Goal: Task Accomplishment & Management: Use online tool/utility

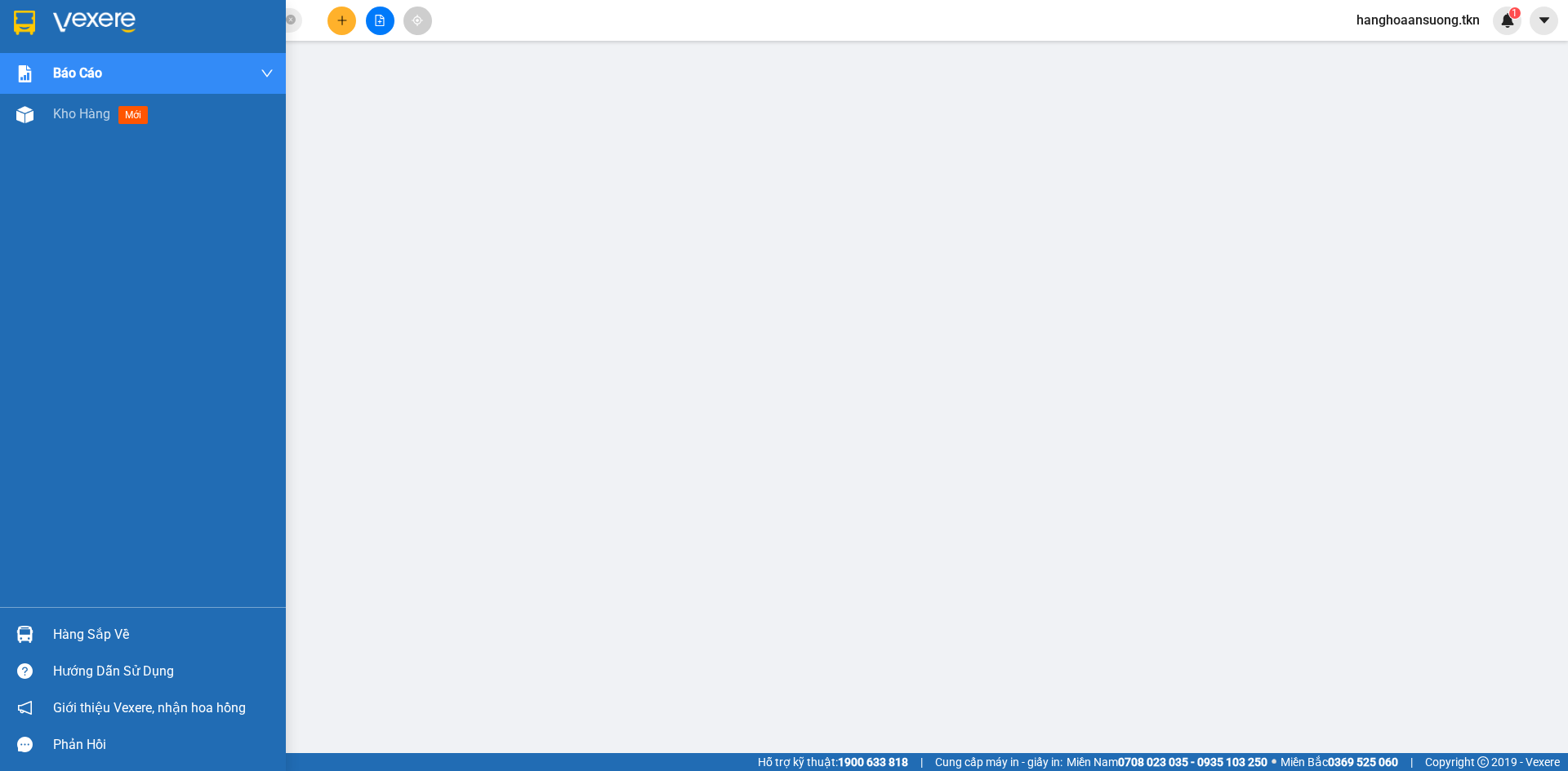
click at [39, 626] on div at bounding box center [25, 635] width 28 height 28
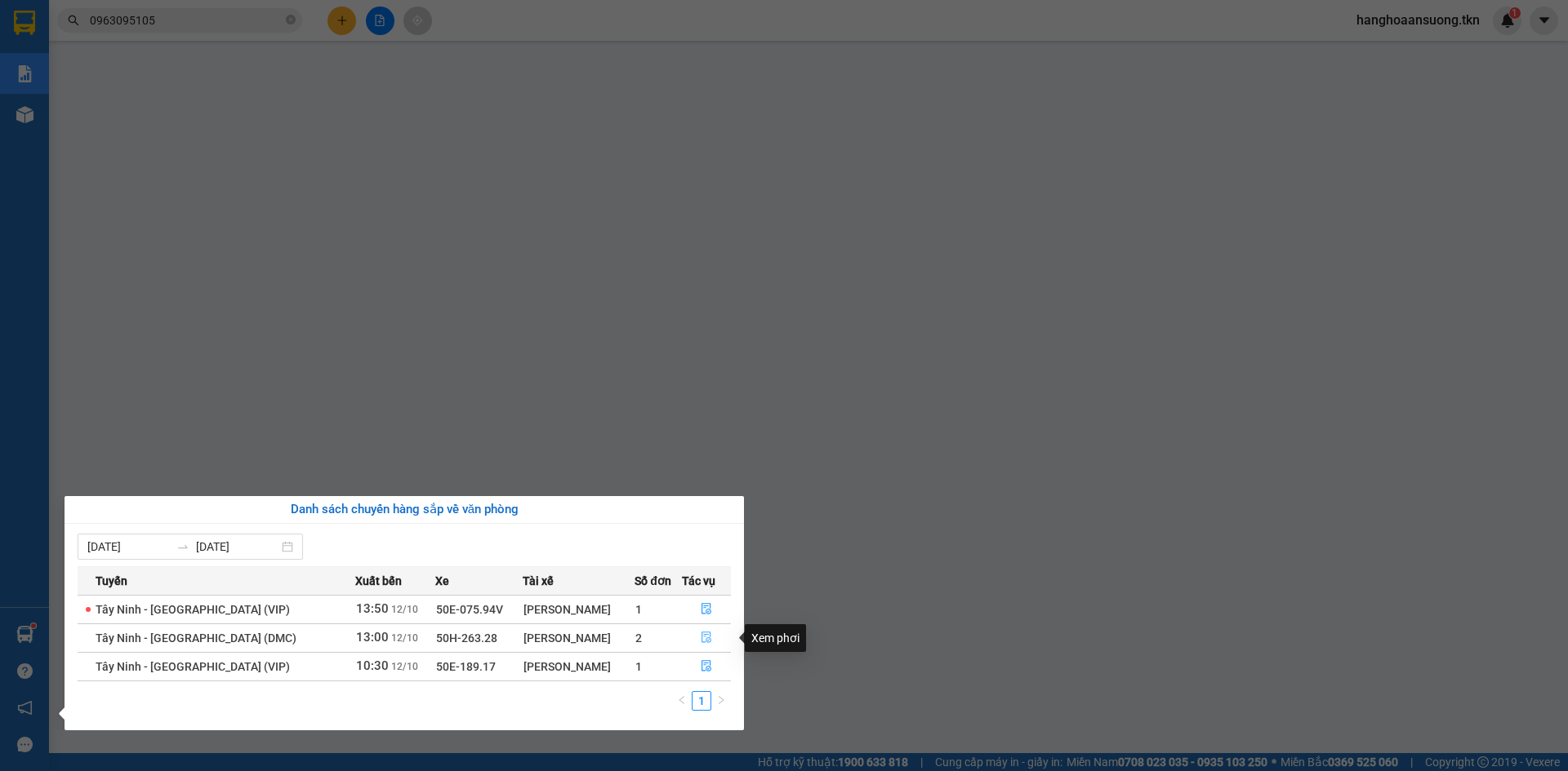
click at [702, 636] on icon "file-done" at bounding box center [706, 638] width 11 height 11
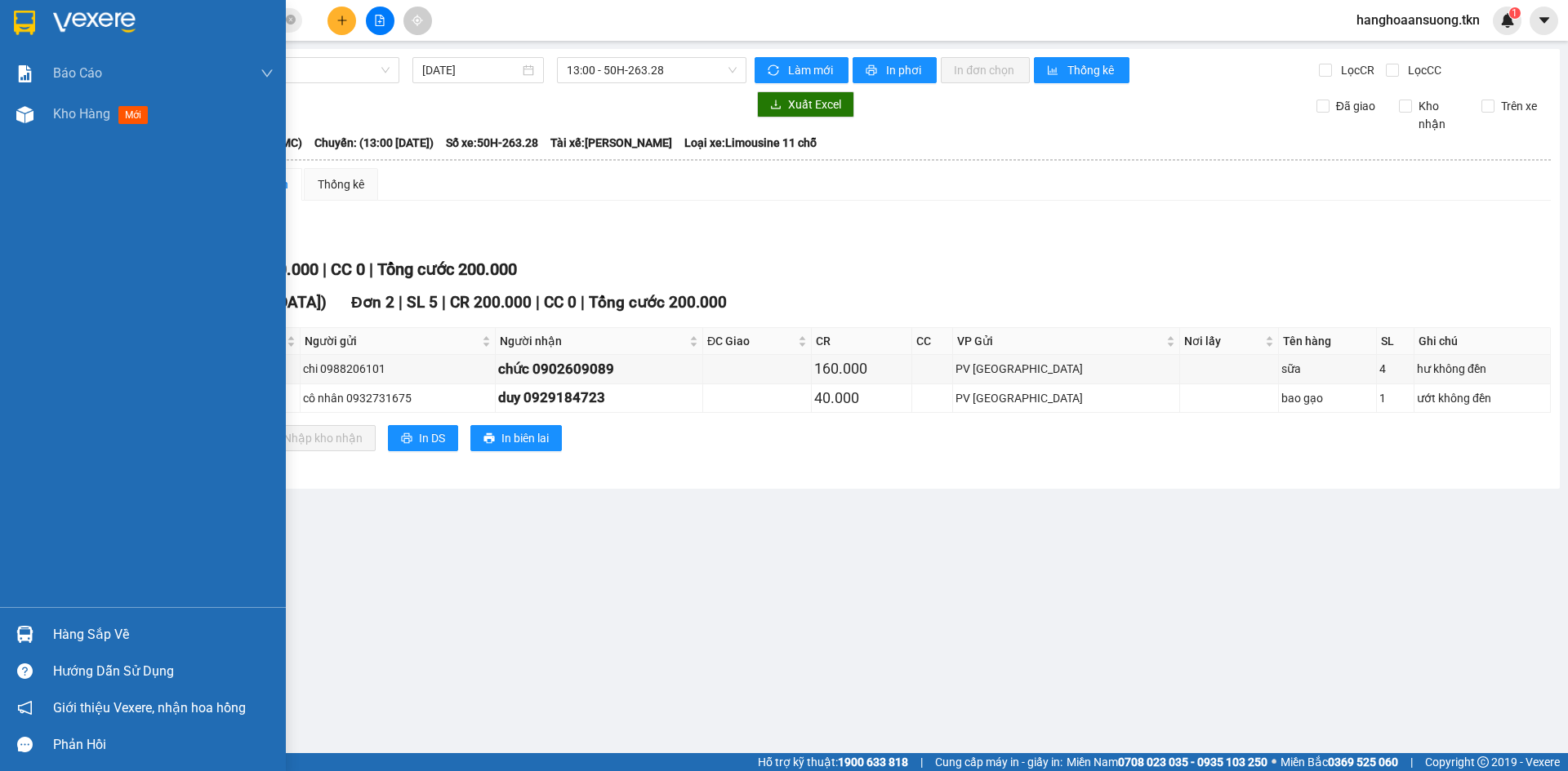
click at [25, 629] on img at bounding box center [25, 635] width 17 height 17
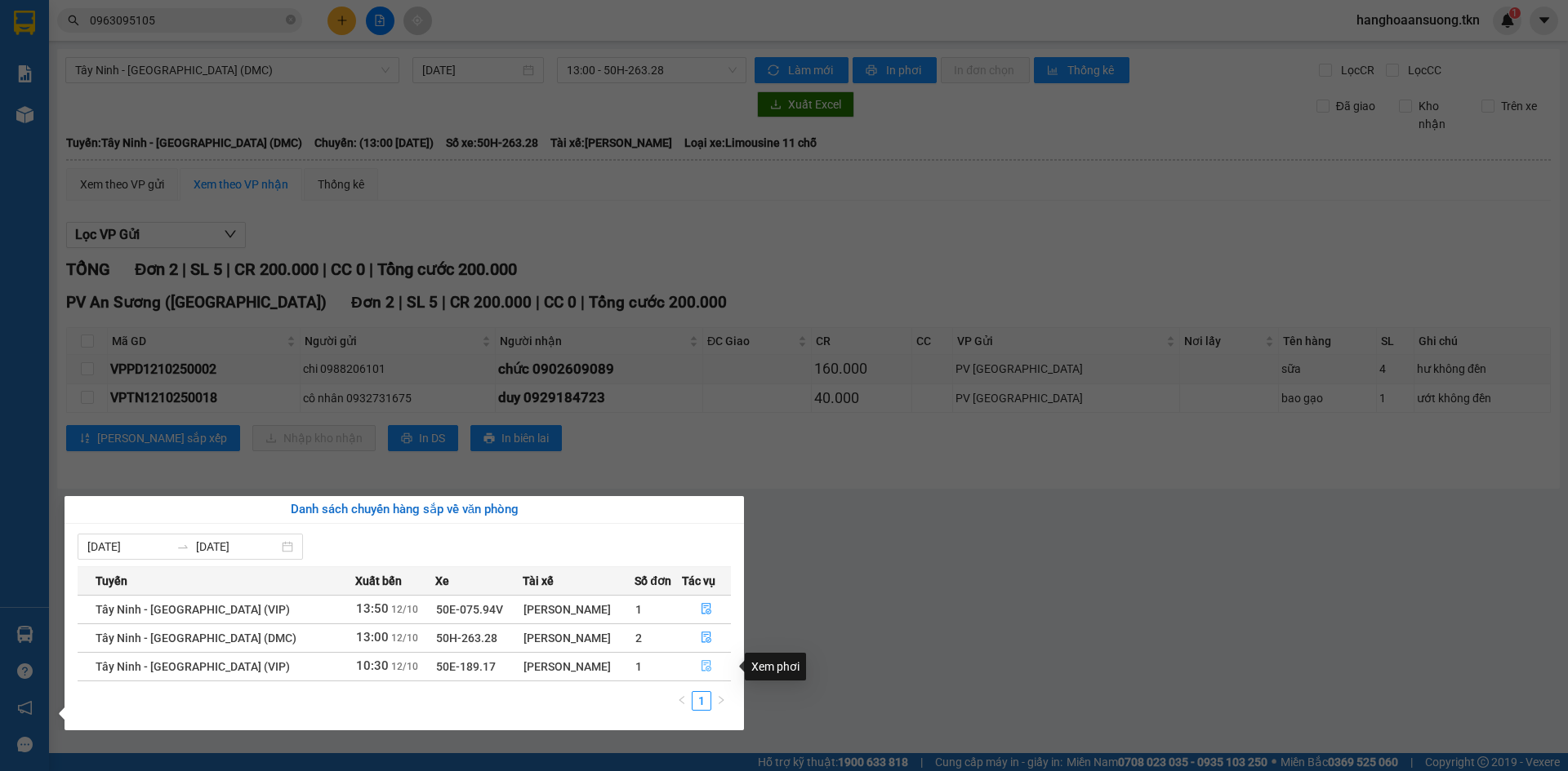
click at [700, 662] on icon "file-done" at bounding box center [706, 666] width 11 height 11
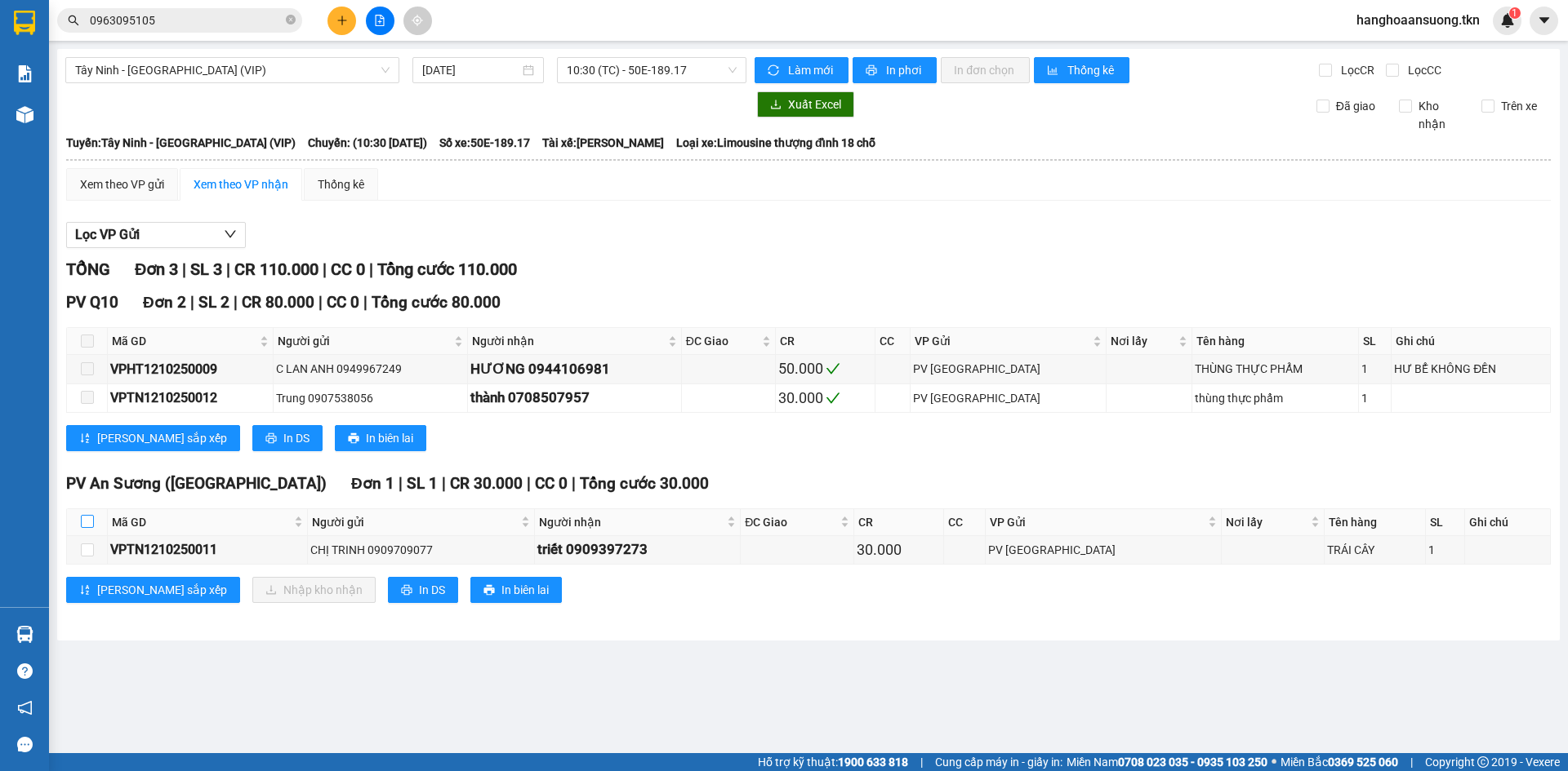
click at [84, 525] on input "checkbox" at bounding box center [88, 522] width 13 height 13
checkbox input "true"
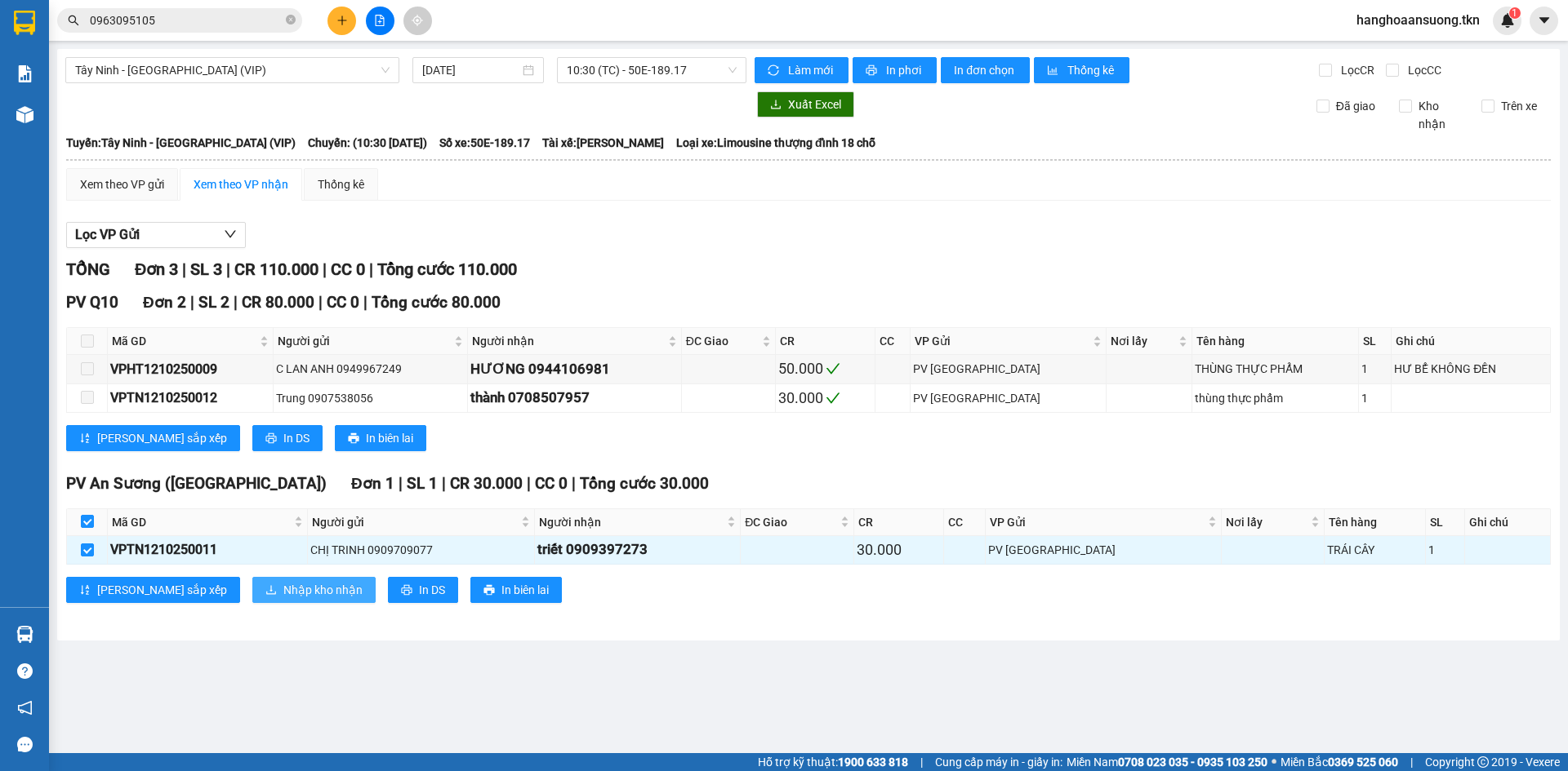
click at [266, 587] on icon "download" at bounding box center [271, 590] width 11 height 11
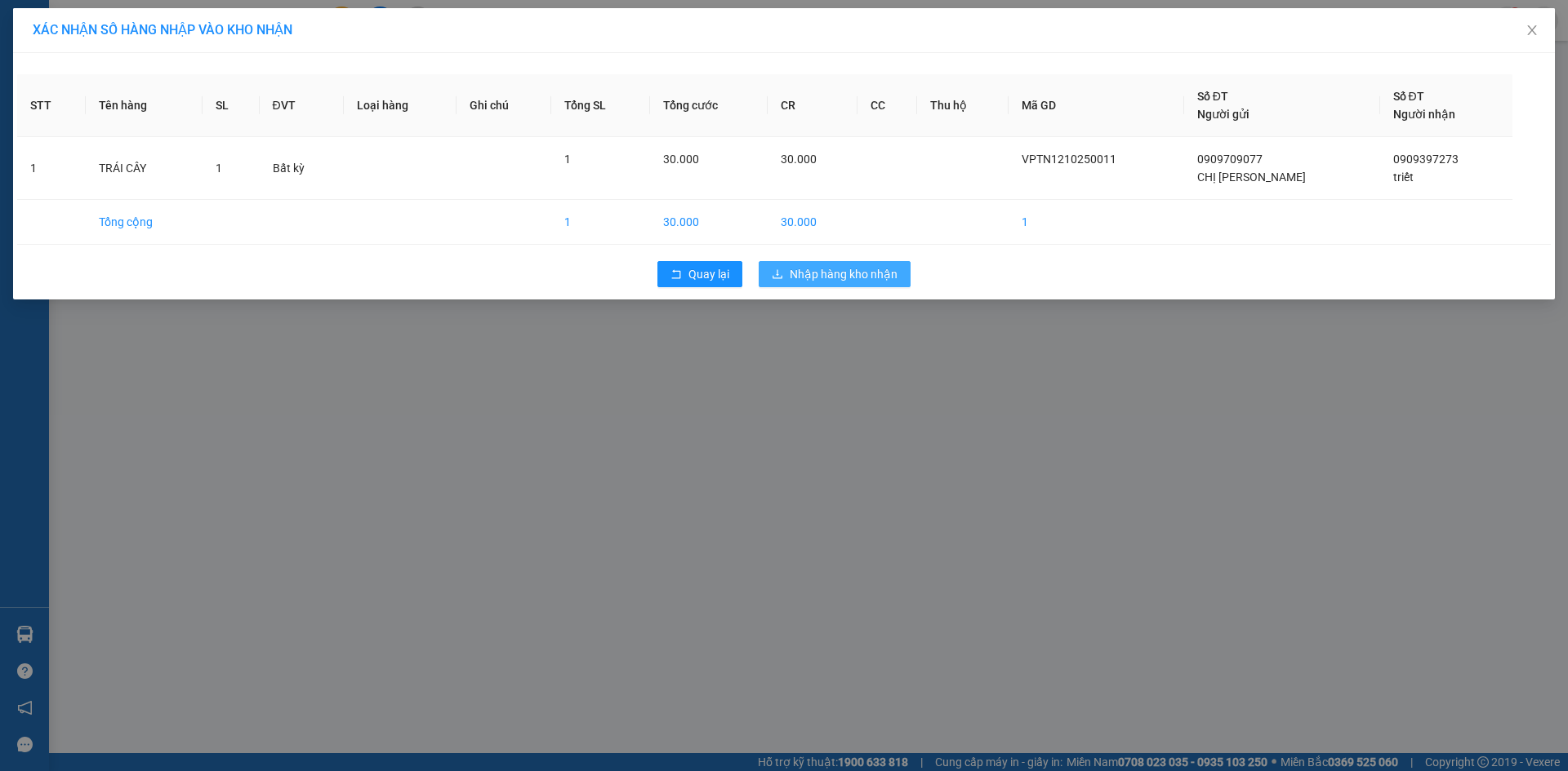
click at [856, 279] on span "Nhập hàng kho nhận" at bounding box center [843, 274] width 108 height 18
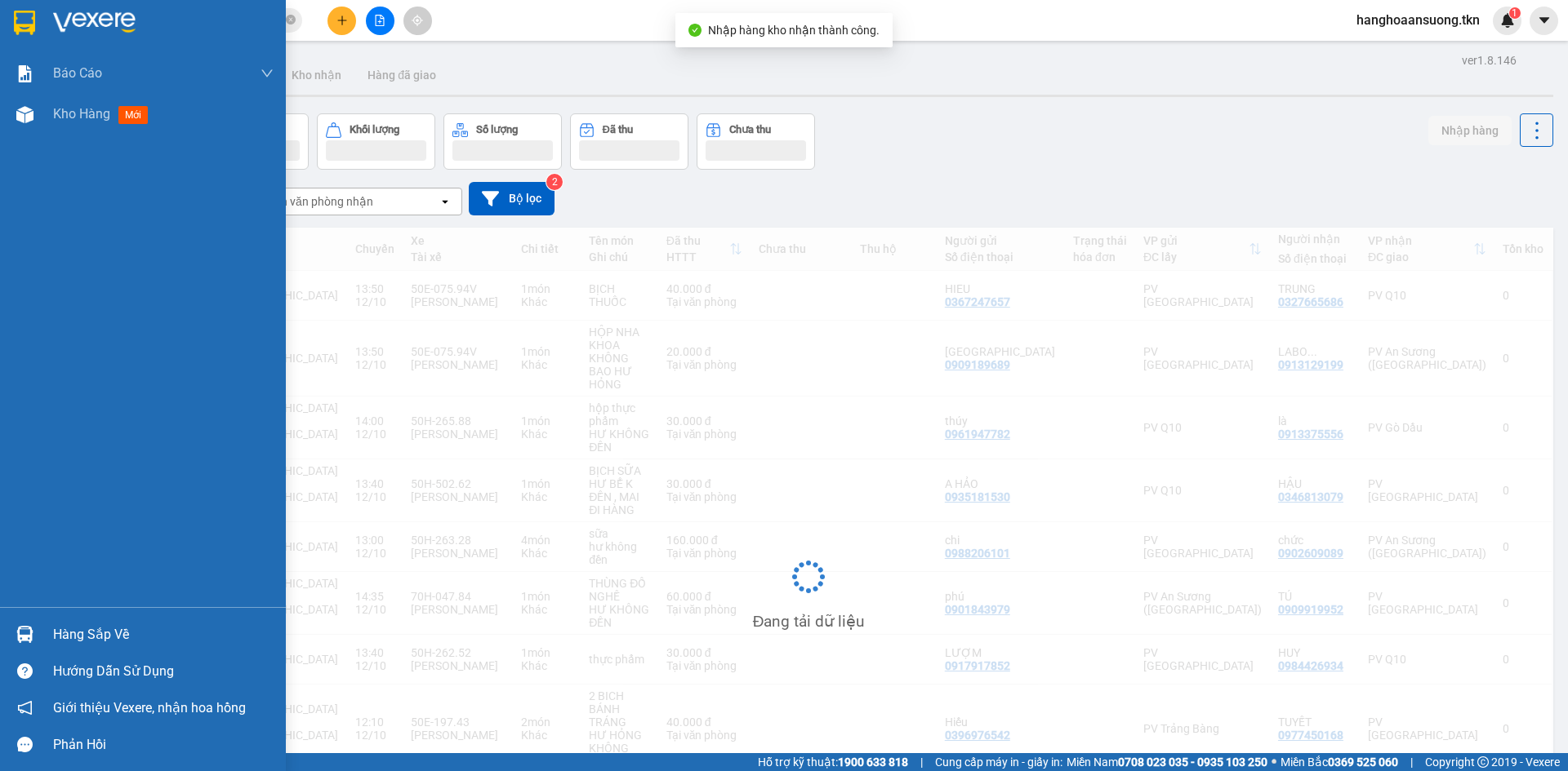
click at [33, 626] on div at bounding box center [25, 635] width 28 height 28
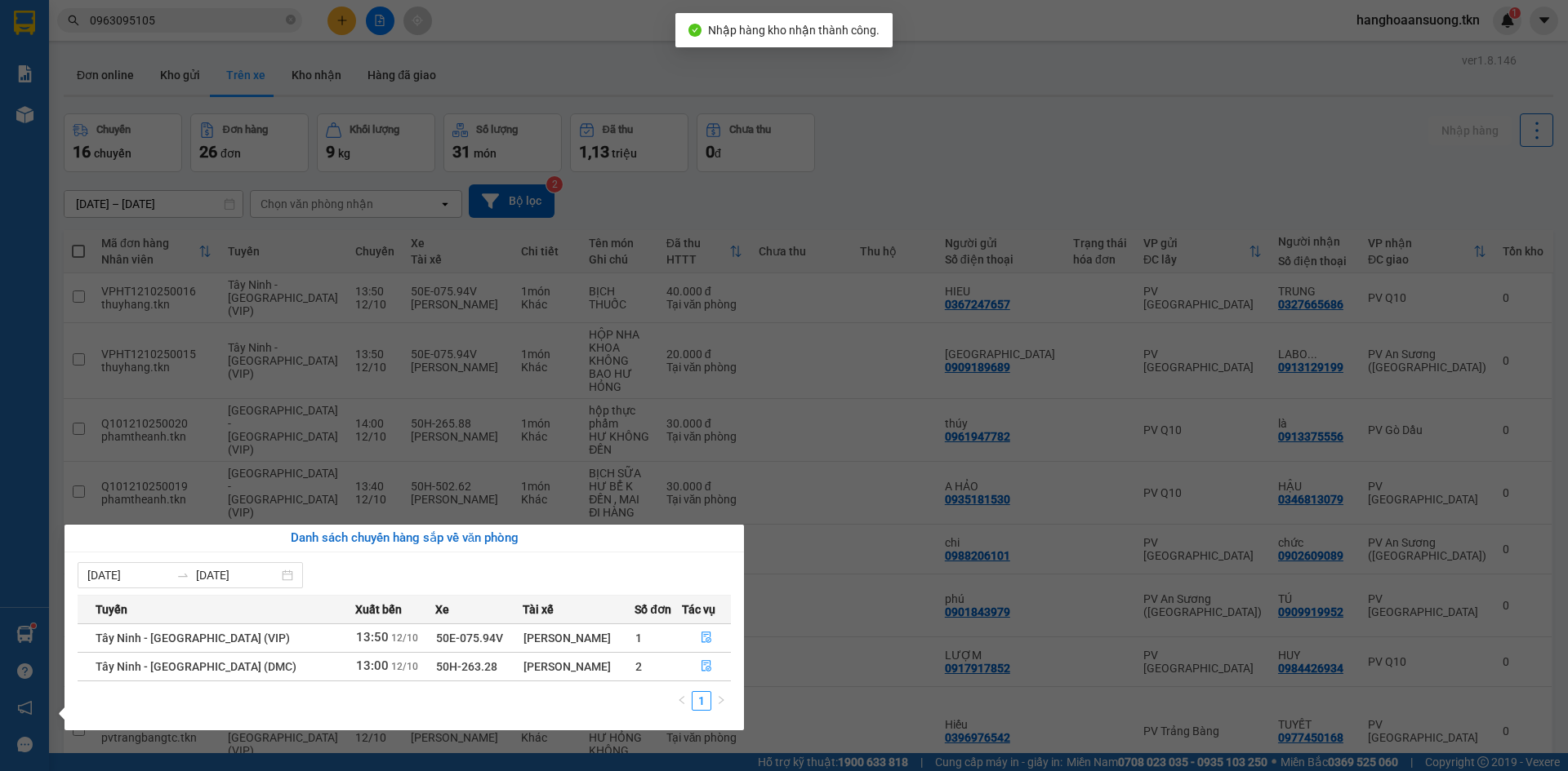
click at [632, 80] on section "Kết quả tìm kiếm ( 2 ) Bộ lọc Mã ĐH Trạng thái Món hàng Thu hộ Tổng cước Chưa c…" at bounding box center [784, 386] width 1568 height 771
